Goal: Transaction & Acquisition: Purchase product/service

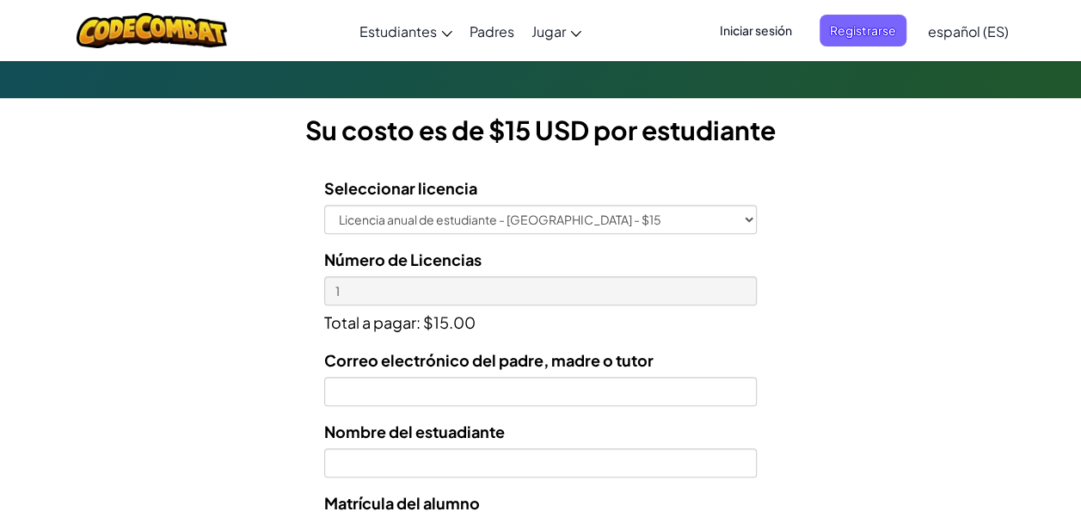
scroll to position [450, 0]
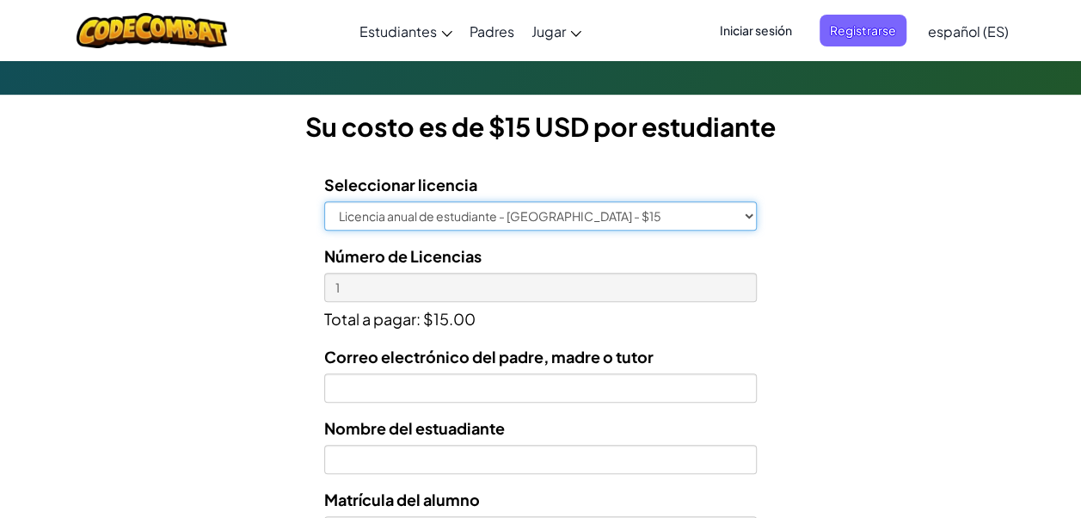
click at [718, 222] on select "Licencia anual de estudiante - [GEOGRAPHIC_DATA] - $15" at bounding box center [540, 215] width 432 height 29
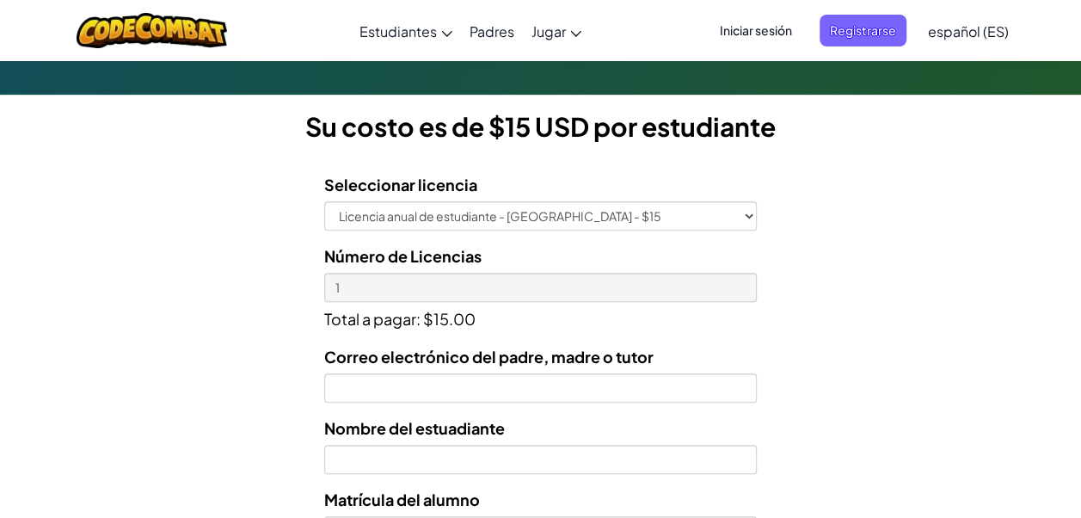
click at [879, 242] on div "Licencias de Estudiantes Tecmilenio se asoció con CodeCombat para ofrecer educa…" at bounding box center [540, 259] width 1081 height 1272
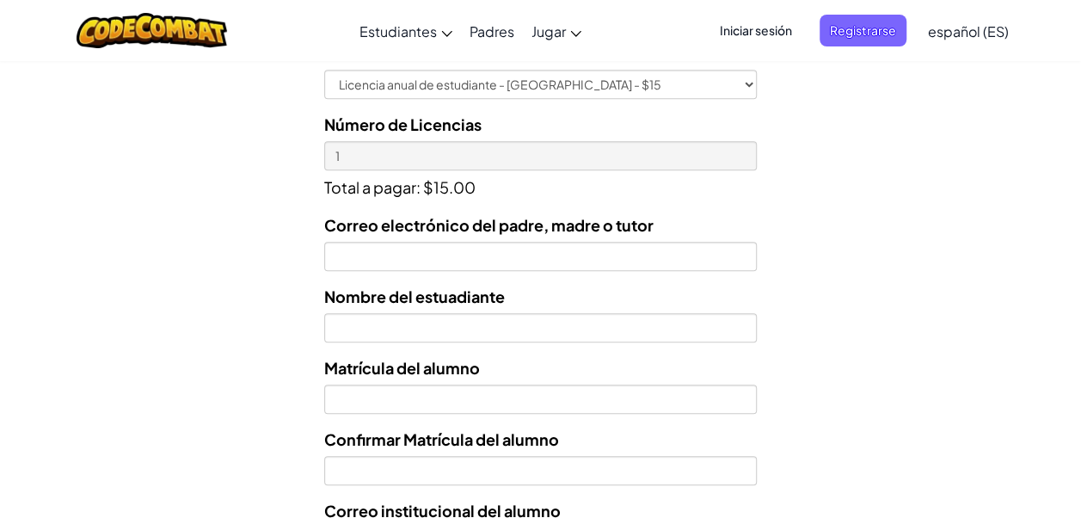
scroll to position [582, 0]
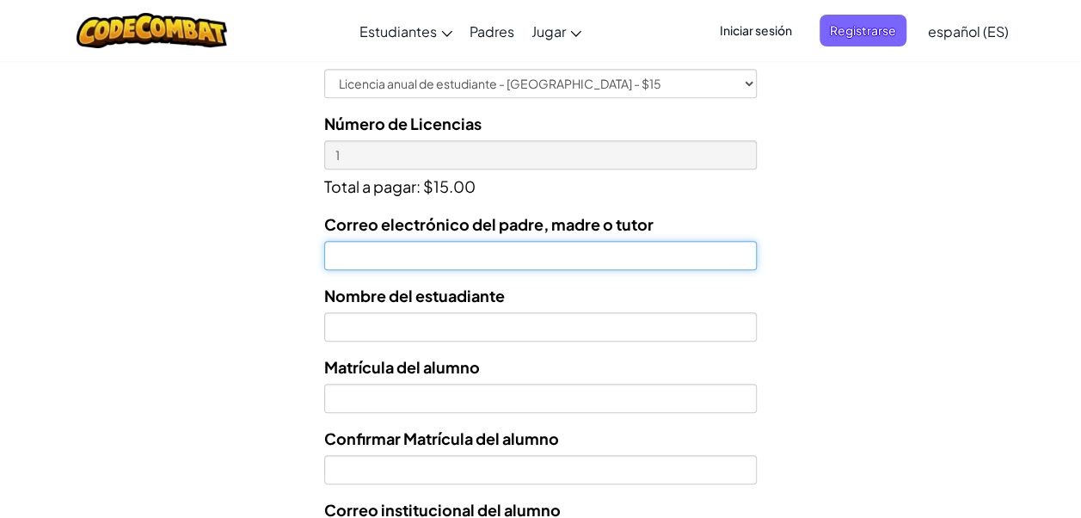
click at [425, 260] on input "Correo electrónico del padre, madre o tutor" at bounding box center [540, 255] width 432 height 29
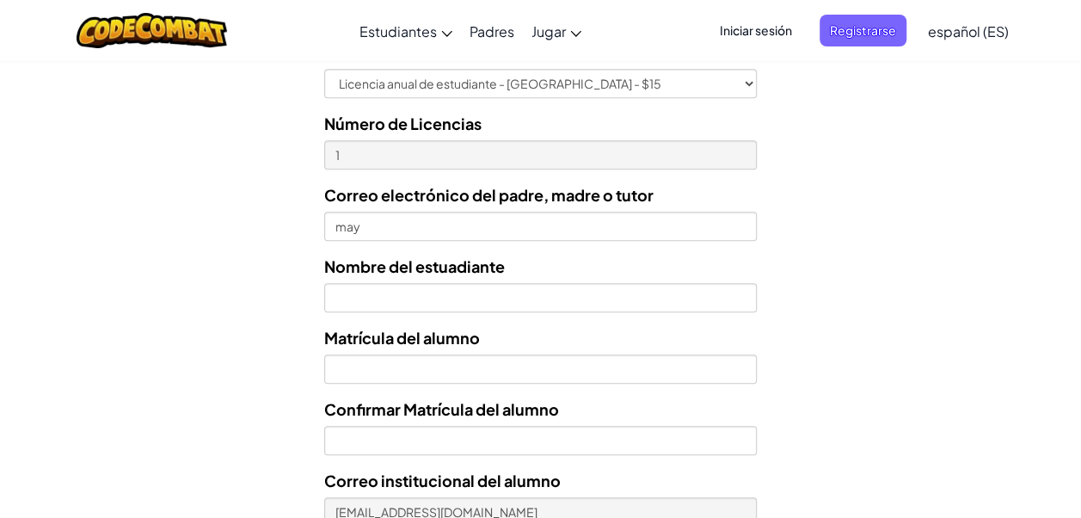
click at [992, 227] on div "Licencias de Estudiantes Tecmilenio se asoció con CodeCombat para ofrecer educa…" at bounding box center [540, 131] width 1081 height 1280
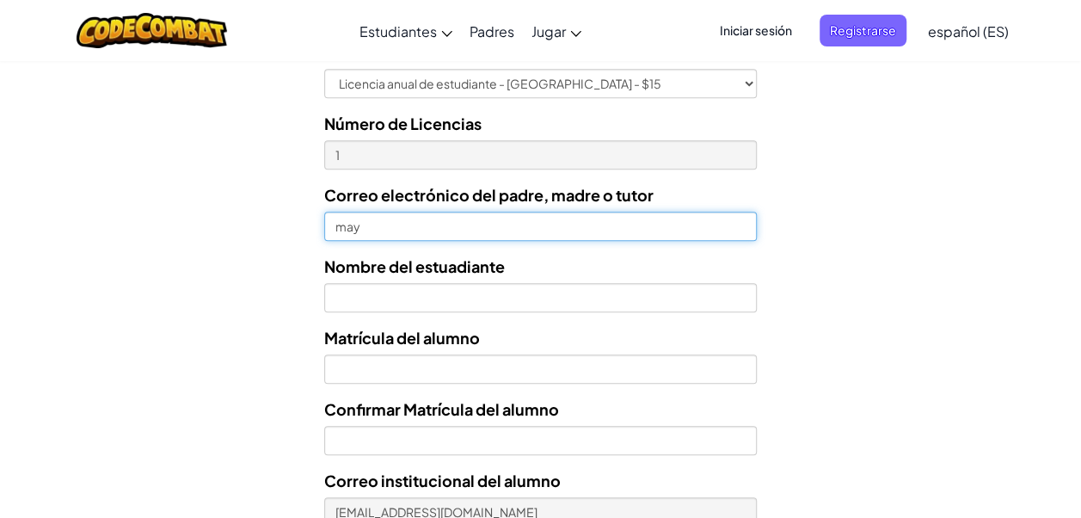
click at [620, 227] on input "may" at bounding box center [540, 225] width 432 height 29
type input "mayo2gama@gmail.com"
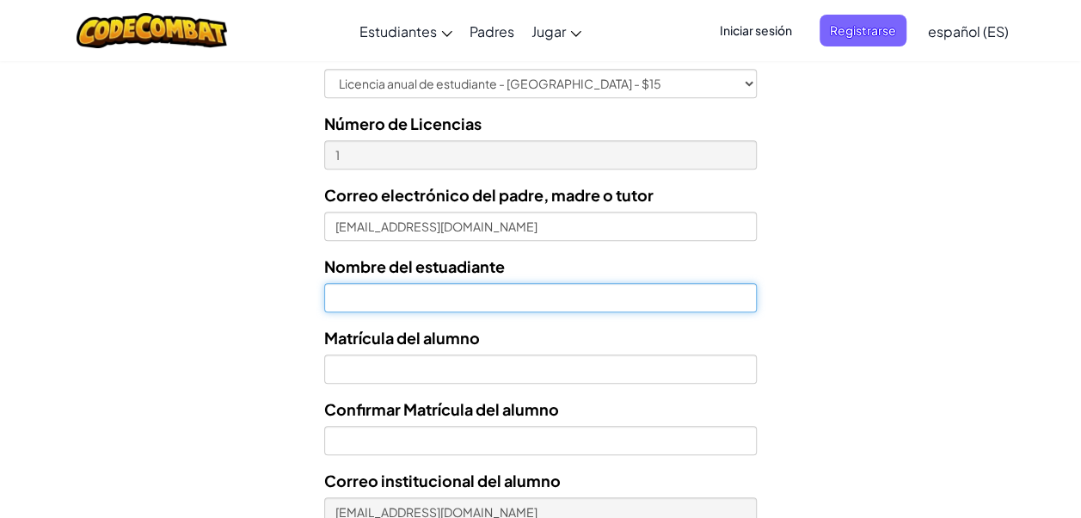
click at [432, 285] on input "text" at bounding box center [540, 297] width 432 height 29
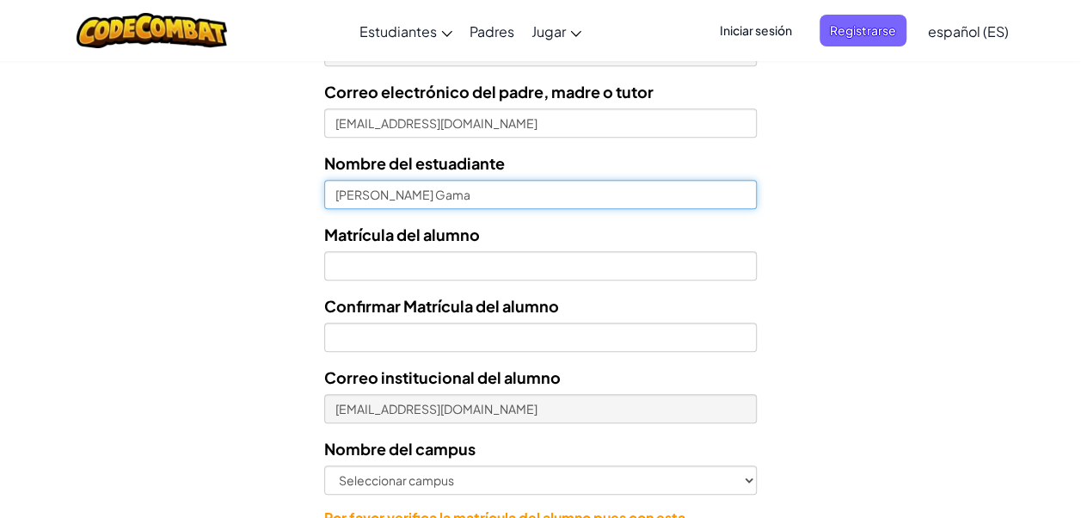
scroll to position [698, 0]
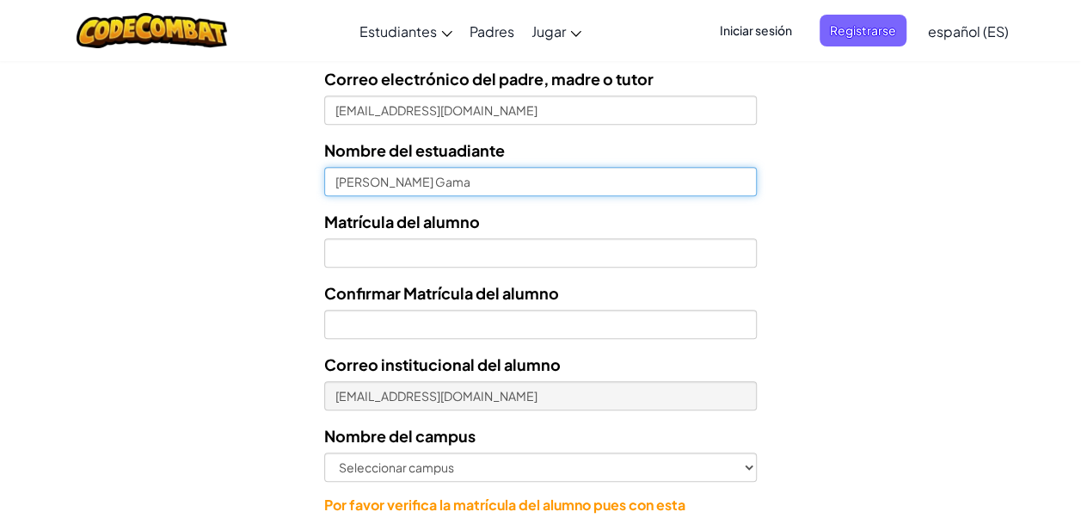
type input "Matias Alarcon Gama"
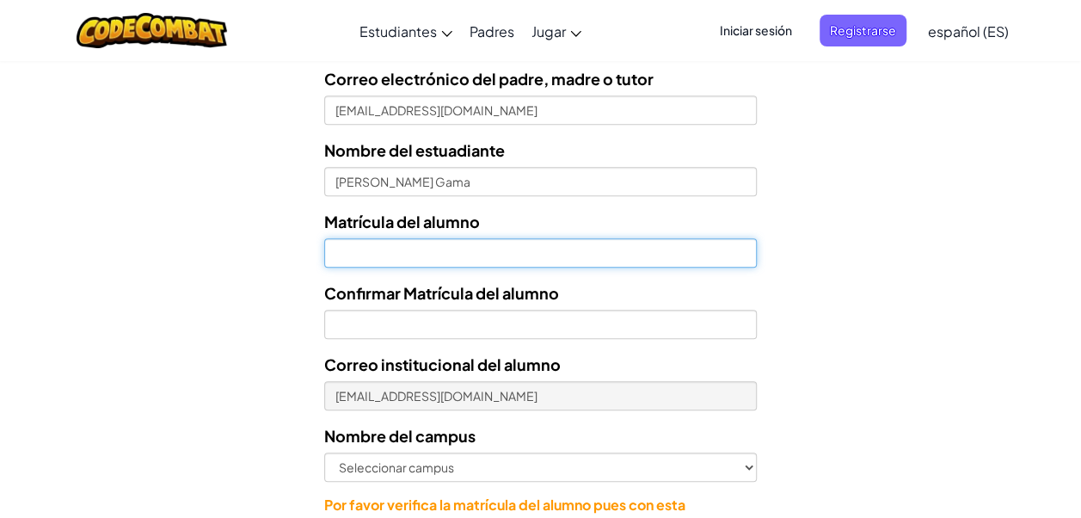
click at [419, 264] on input "Nombre del estuadiante" at bounding box center [540, 252] width 432 height 29
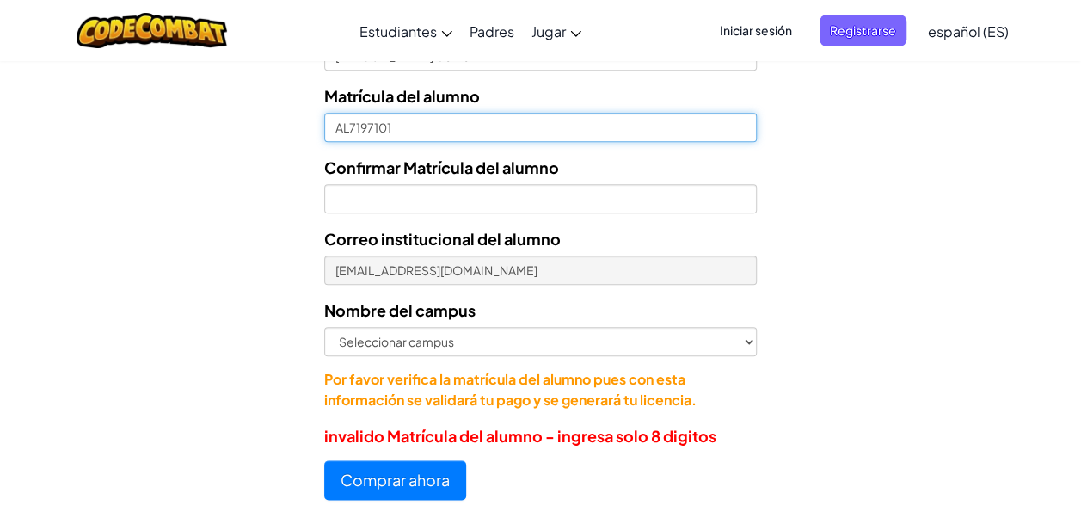
scroll to position [824, 0]
type input "AL7197101"
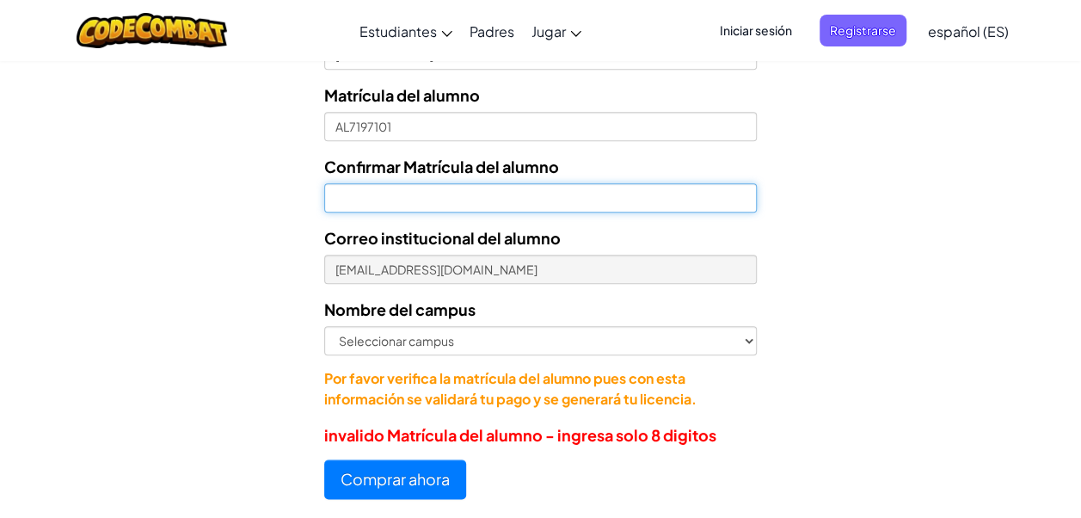
click at [431, 193] on input "Confirmar Matrícula del alumno" at bounding box center [540, 197] width 432 height 29
type input "AL07197101"
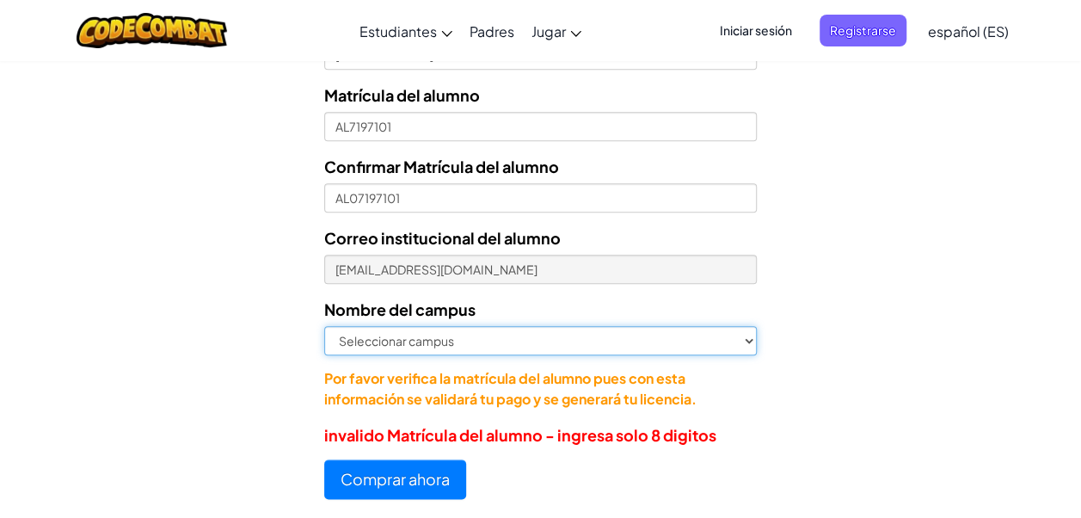
click at [389, 334] on select "Seleccionar campus Cancún Central Chihuahua Ciudad Juárez Ciudad Obregón Cuauti…" at bounding box center [540, 340] width 432 height 29
select select "Toluca"
click at [324, 326] on select "Seleccionar campus Cancún Central Chihuahua Ciudad Juárez Ciudad Obregón Cuauti…" at bounding box center [540, 340] width 432 height 29
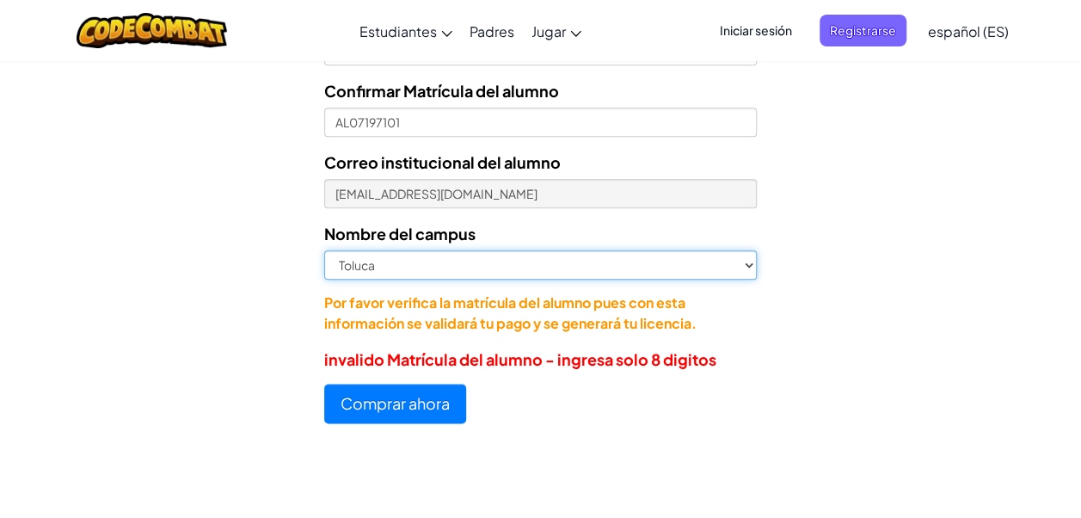
scroll to position [904, 0]
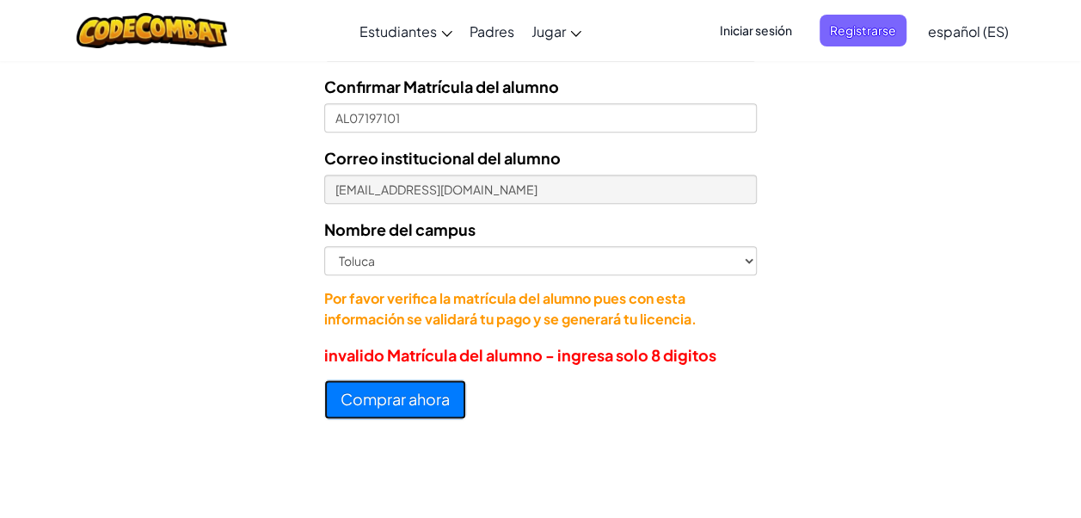
click at [412, 408] on button "Comprar ahora" at bounding box center [395, 399] width 142 height 40
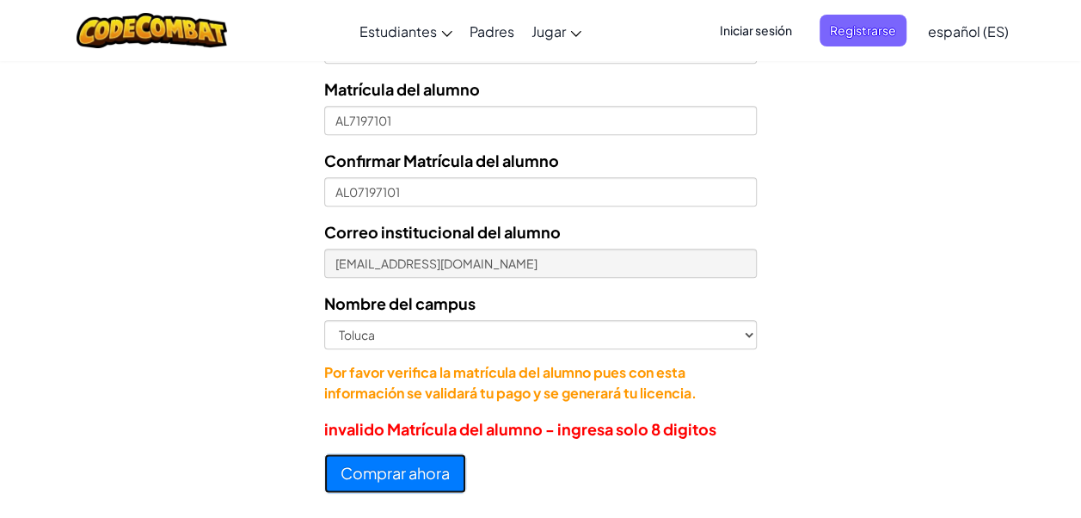
scroll to position [827, 0]
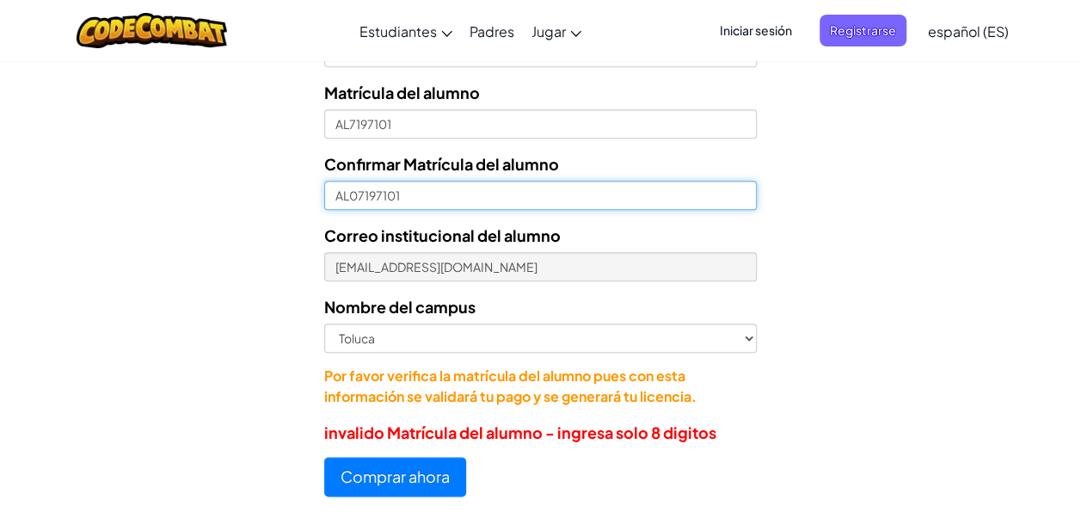
click at [349, 198] on input "AL07197101" at bounding box center [540, 195] width 432 height 29
click at [349, 198] on input "7197101" at bounding box center [540, 195] width 432 height 29
type input "07197101"
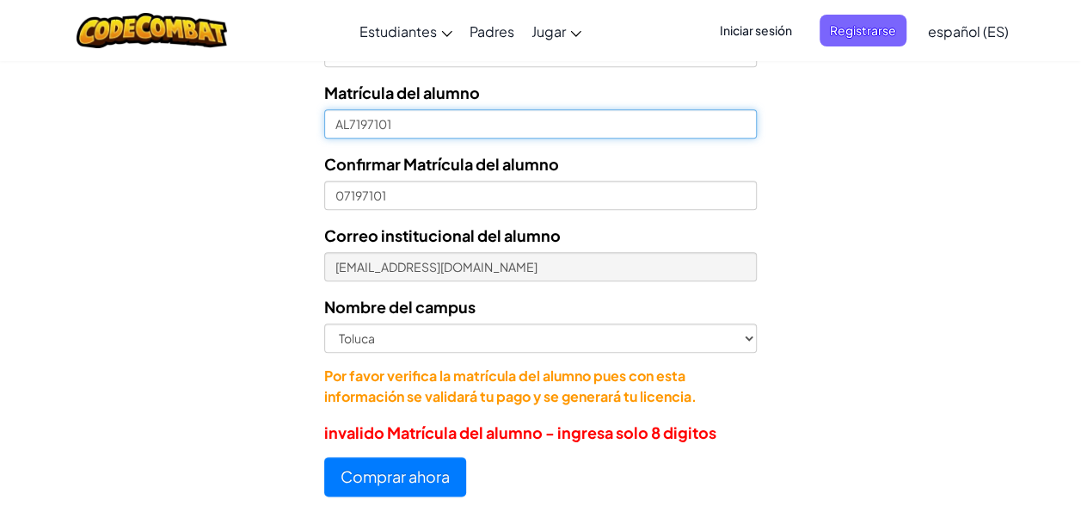
click at [346, 125] on input "AL7197101" at bounding box center [540, 123] width 432 height 29
type input "07197101"
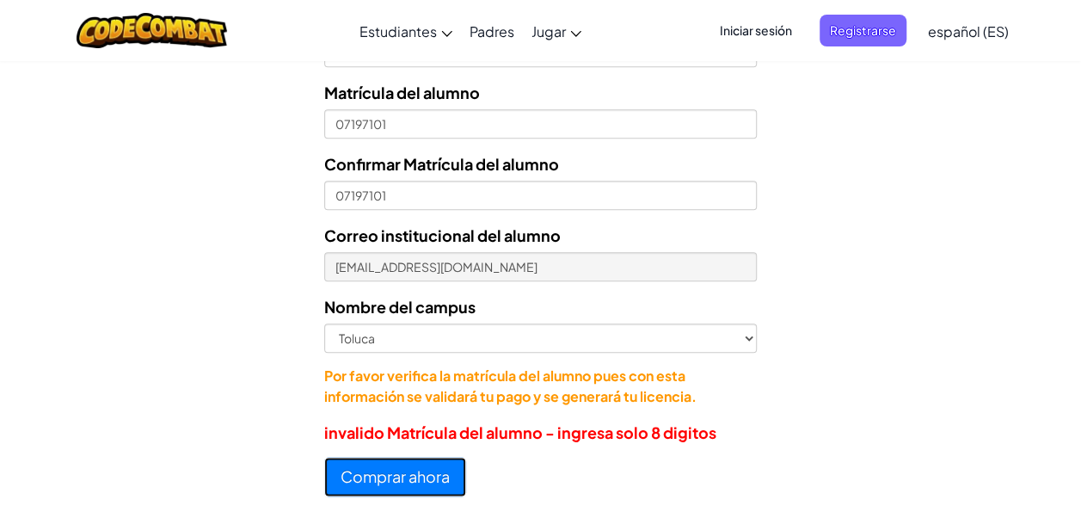
click at [412, 467] on button "Comprar ahora" at bounding box center [395, 476] width 142 height 40
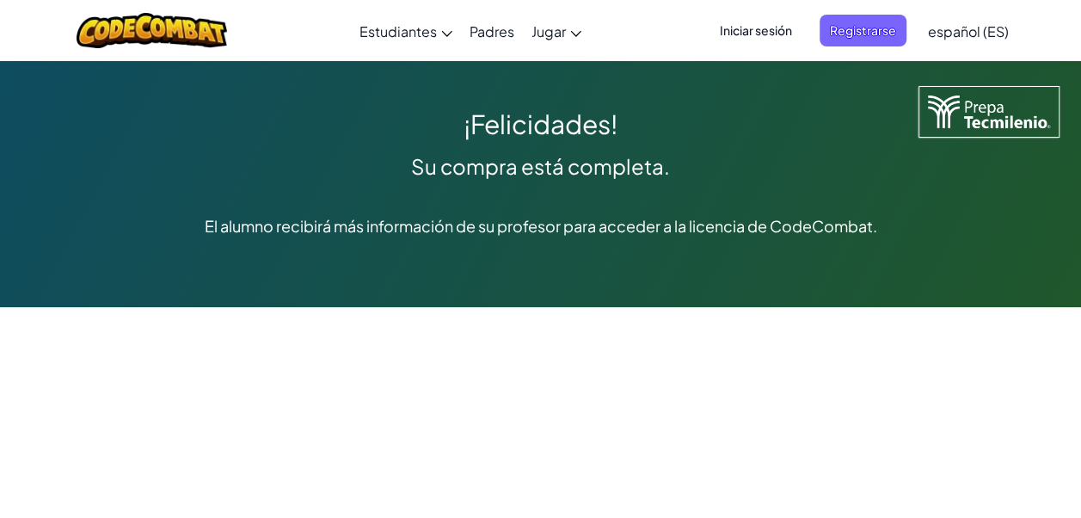
click at [714, 27] on span "Iniciar sesión" at bounding box center [755, 31] width 93 height 32
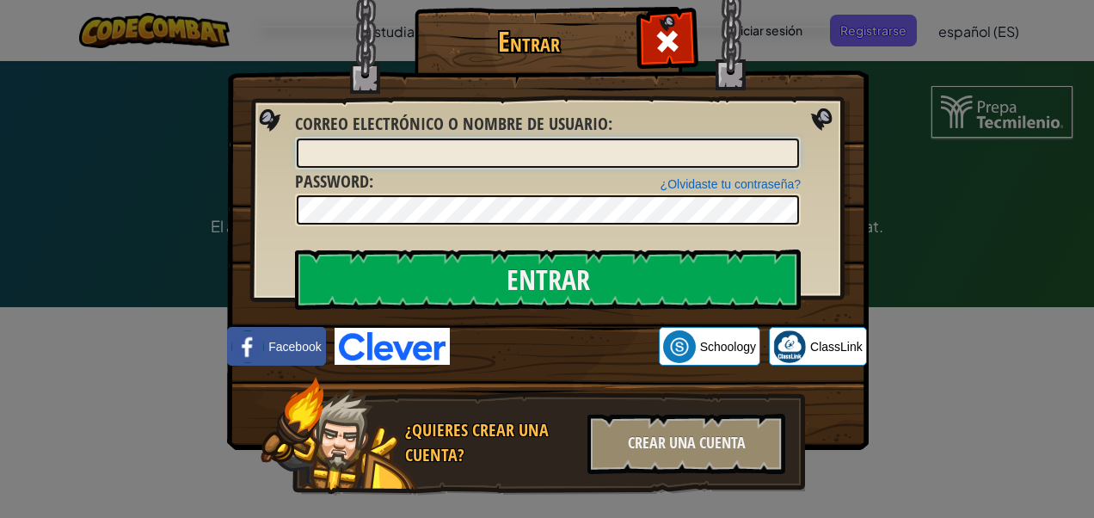
click at [460, 144] on input "Correo electrónico o nombre de usuario :" at bounding box center [548, 152] width 502 height 29
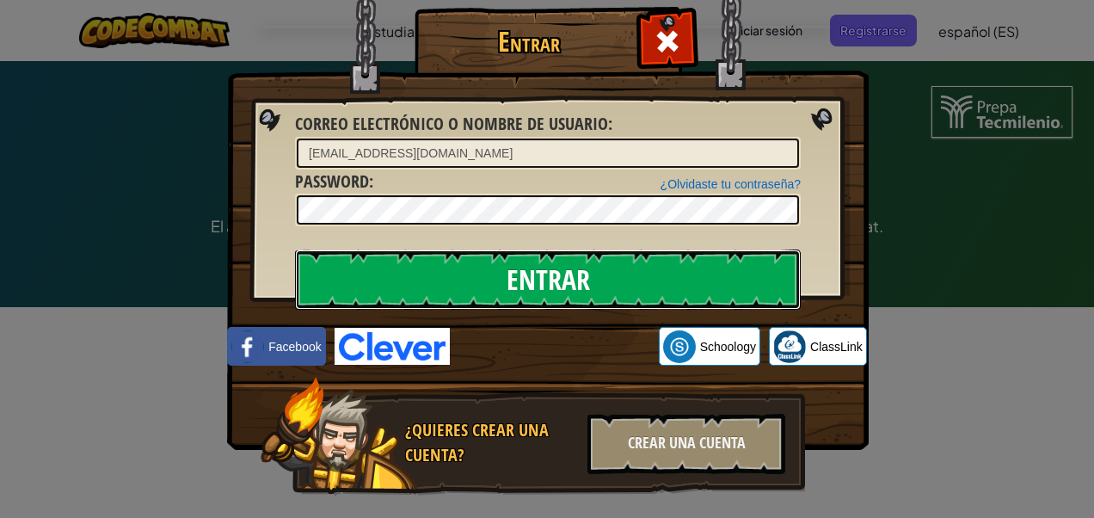
click at [670, 260] on input "Entrar" at bounding box center [547, 279] width 505 height 60
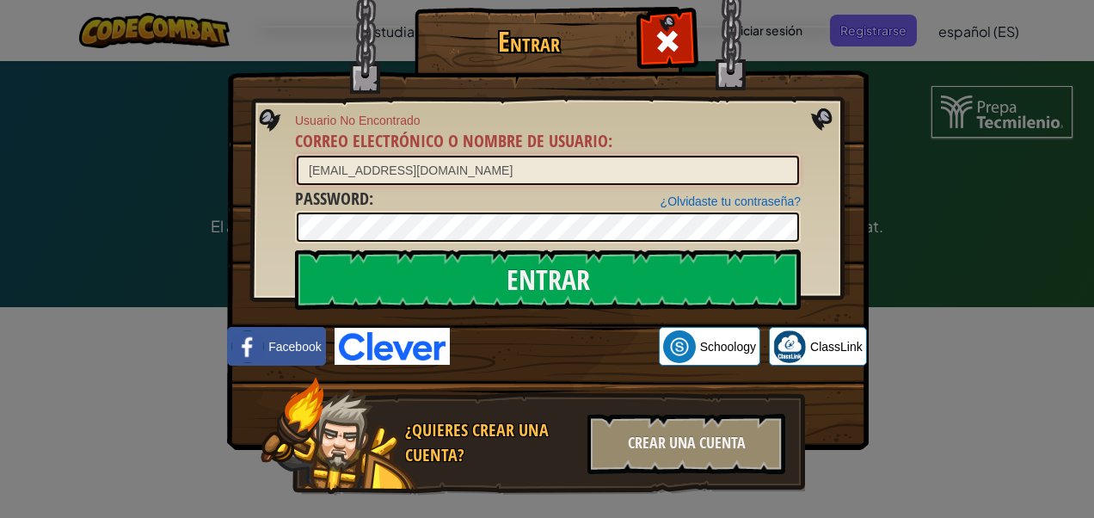
click at [322, 169] on input "[EMAIL_ADDRESS][DOMAIN_NAME]" at bounding box center [548, 170] width 502 height 29
type input "[EMAIL_ADDRESS][DOMAIN_NAME]"
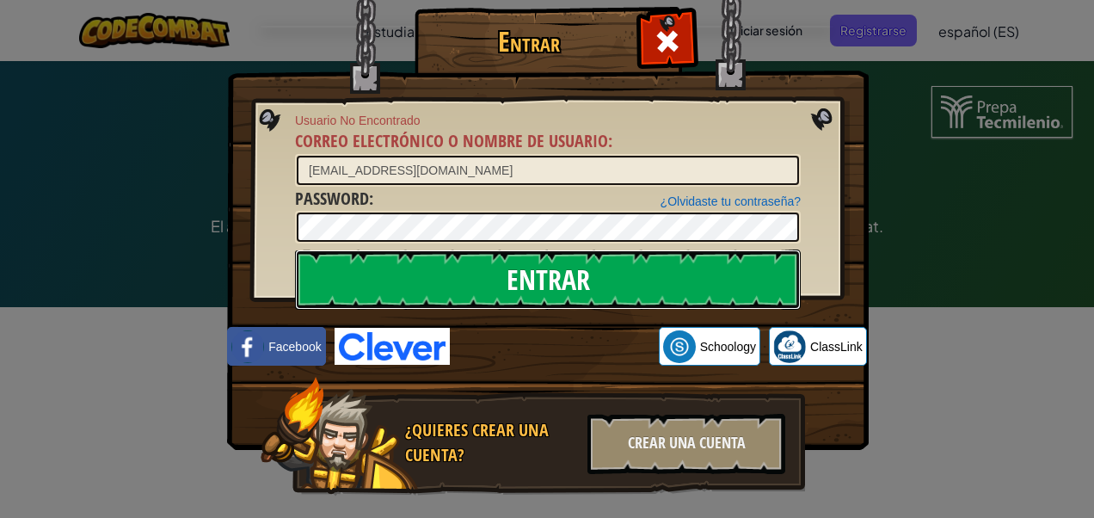
click at [603, 304] on input "Entrar" at bounding box center [547, 279] width 505 height 60
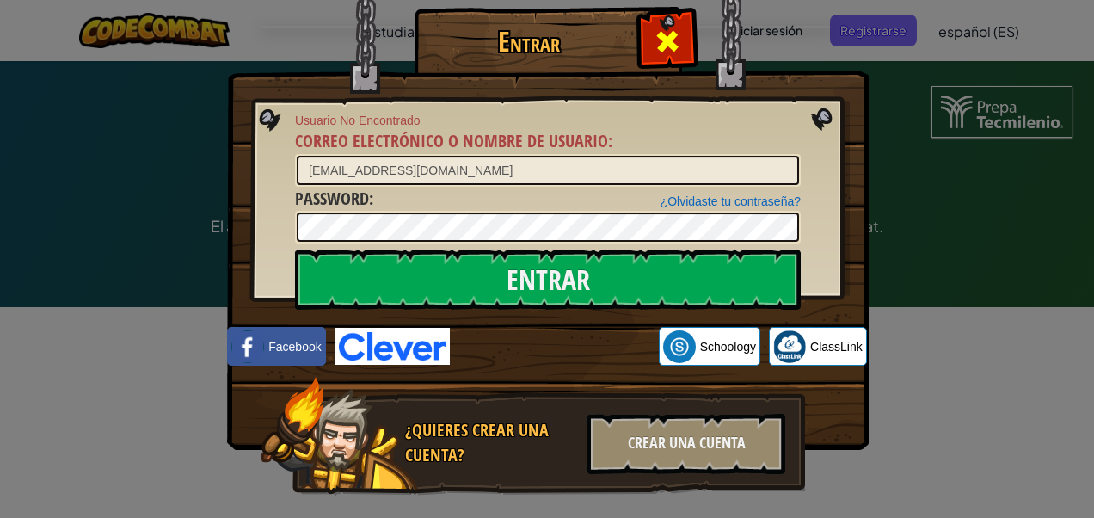
click at [645, 59] on div at bounding box center [667, 39] width 54 height 54
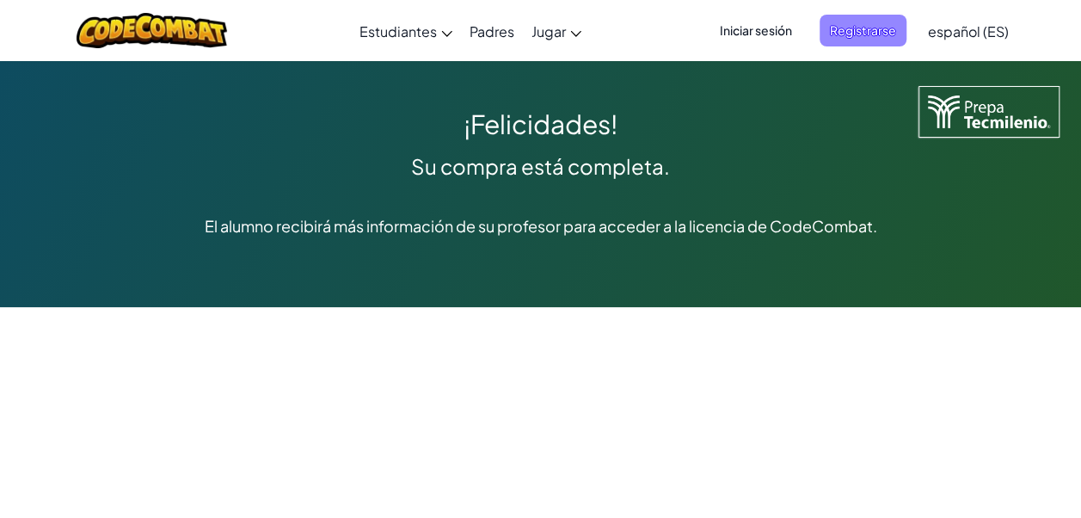
click at [836, 15] on span "Registrarse" at bounding box center [862, 31] width 87 height 32
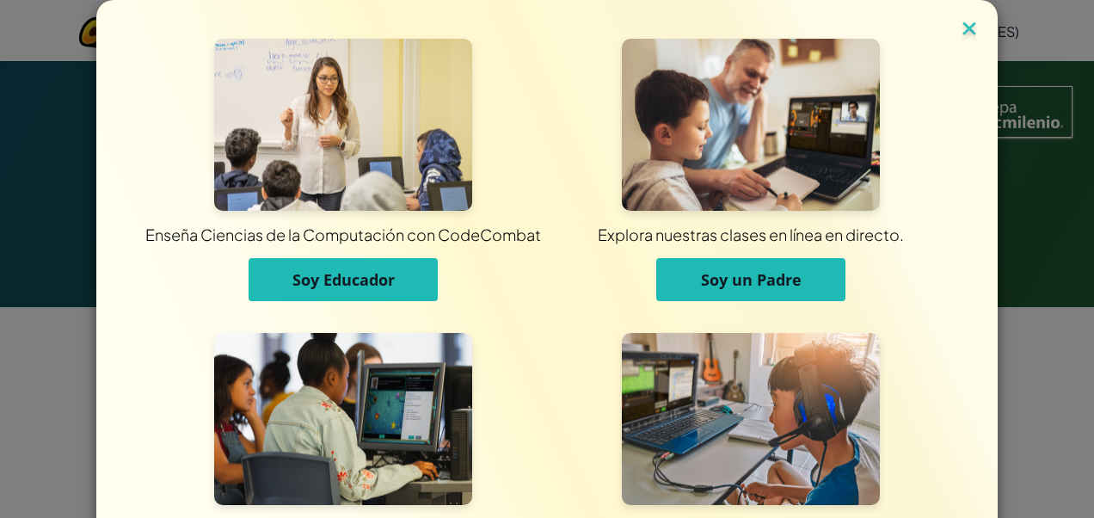
click at [958, 28] on img at bounding box center [969, 30] width 22 height 26
